Goal: Information Seeking & Learning: Learn about a topic

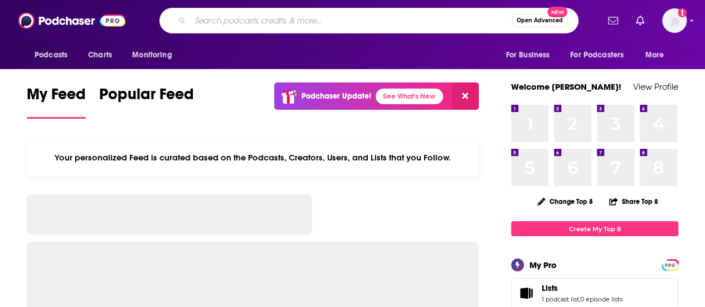
click at [264, 26] on input "Search podcasts, credits, & more..." at bounding box center [351, 21] width 322 height 18
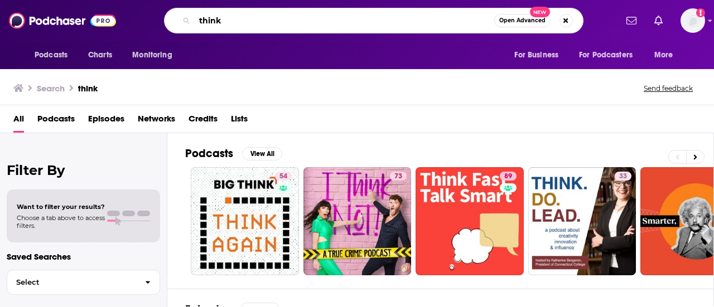
click at [234, 25] on input "think" at bounding box center [344, 21] width 299 height 18
type input "t"
type input "KERA"
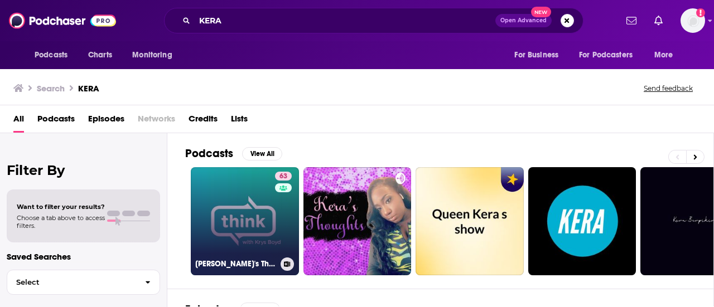
click at [233, 209] on link "63 [PERSON_NAME]'s Think" at bounding box center [245, 221] width 108 height 108
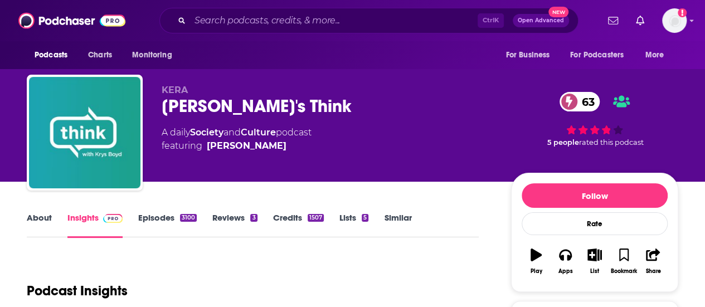
click at [149, 220] on link "Episodes 3100" at bounding box center [167, 225] width 59 height 26
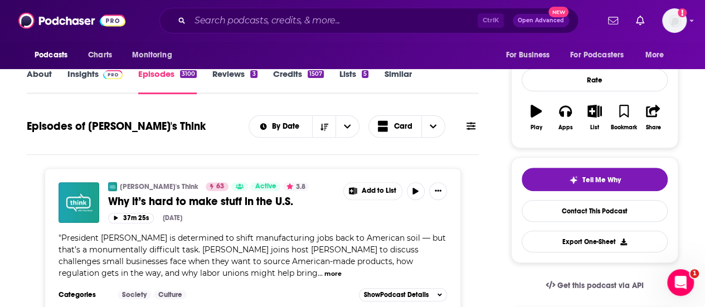
scroll to position [150, 0]
